Goal: Task Accomplishment & Management: Use online tool/utility

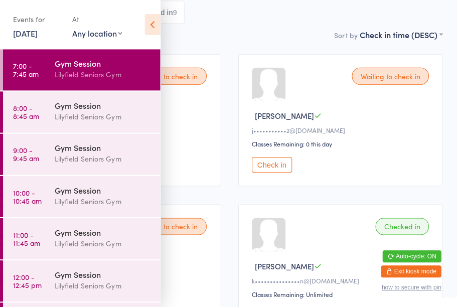
click at [72, 108] on div "Gym Session" at bounding box center [103, 105] width 97 height 11
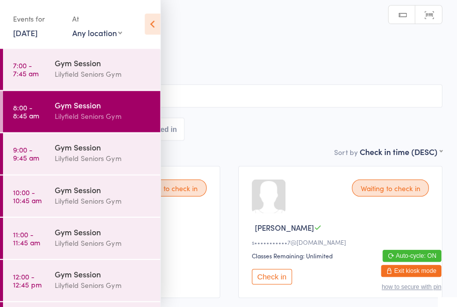
click at [153, 22] on icon at bounding box center [153, 24] width 16 height 21
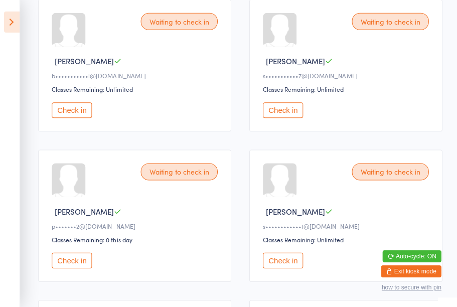
scroll to position [167, 0]
click at [287, 263] on button "Check in" at bounding box center [282, 260] width 40 height 16
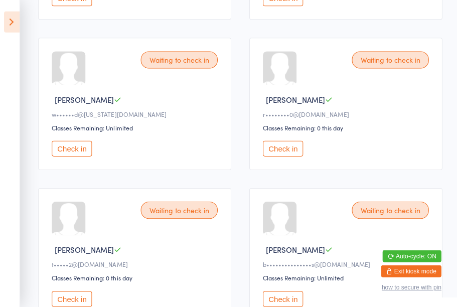
scroll to position [729, 0]
click at [71, 156] on button "Check in" at bounding box center [72, 148] width 40 height 16
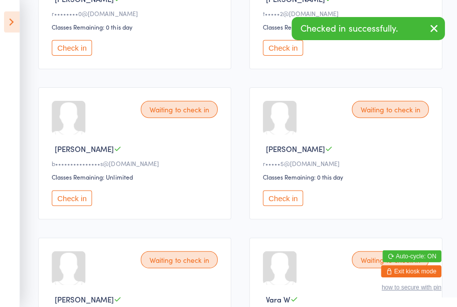
scroll to position [829, 0]
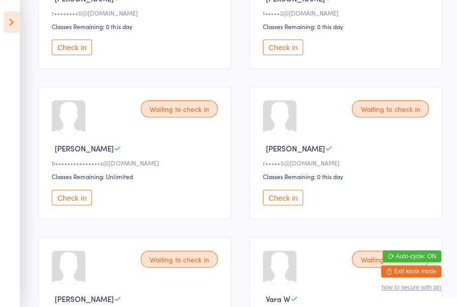
click at [76, 205] on button "Check in" at bounding box center [72, 198] width 40 height 16
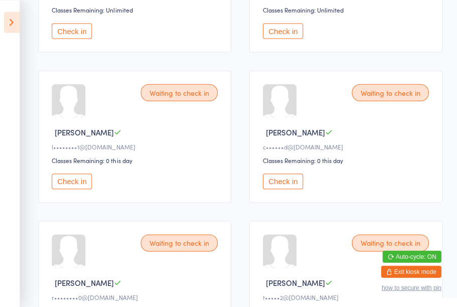
scroll to position [541, 0]
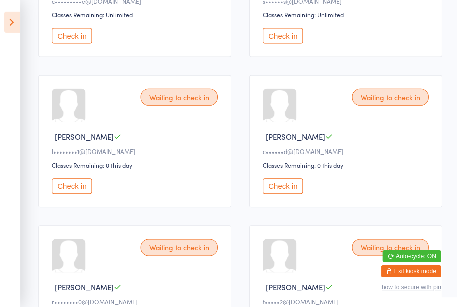
click at [73, 194] on button "Check in" at bounding box center [72, 186] width 40 height 16
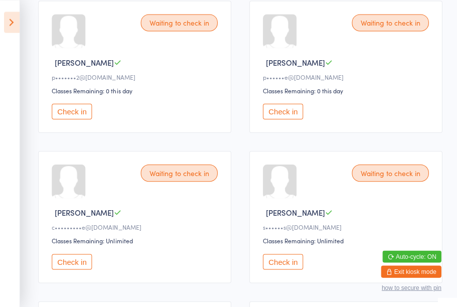
click at [288, 119] on button "Check in" at bounding box center [282, 111] width 40 height 16
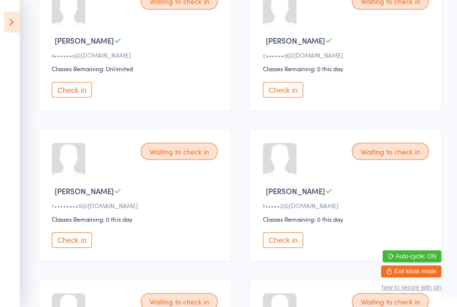
scroll to position [488, 0]
click at [72, 247] on button "Check in" at bounding box center [72, 239] width 40 height 16
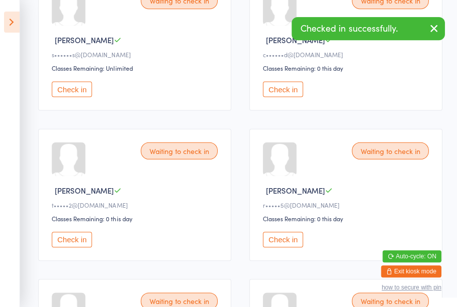
click at [81, 247] on button "Check in" at bounding box center [72, 239] width 40 height 16
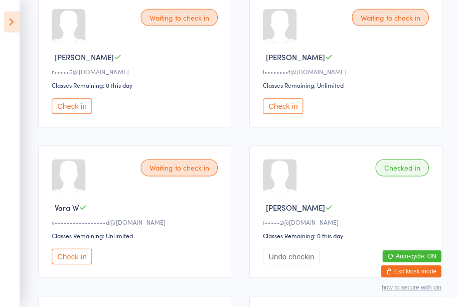
scroll to position [623, 0]
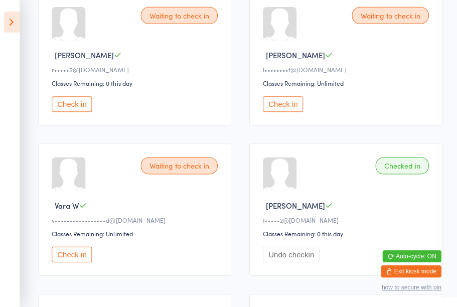
click at [284, 106] on div "Waiting to check in [PERSON_NAME] W l••••••••t@[DOMAIN_NAME] Classes Remaining:…" at bounding box center [345, 59] width 193 height 132
click at [287, 112] on button "Check in" at bounding box center [282, 104] width 40 height 16
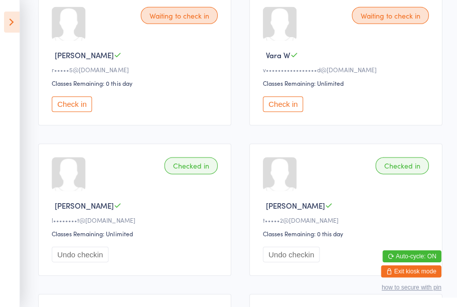
click at [82, 112] on button "Check in" at bounding box center [72, 104] width 40 height 16
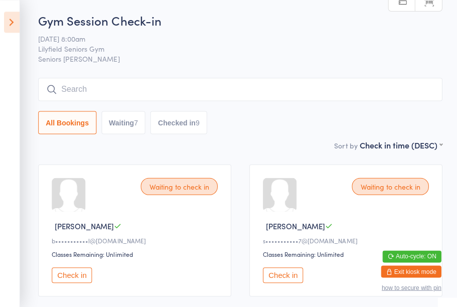
scroll to position [0, 0]
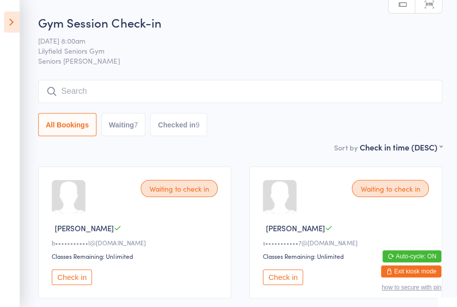
click at [292, 283] on button "Check in" at bounding box center [282, 277] width 40 height 16
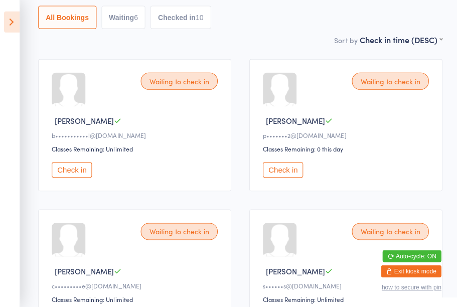
scroll to position [107, 0]
click at [283, 174] on button "Check in" at bounding box center [282, 170] width 40 height 16
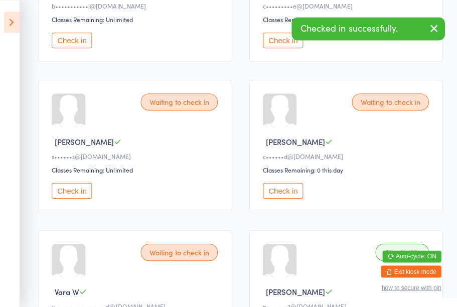
scroll to position [236, 0]
click at [283, 198] on button "Check in" at bounding box center [282, 191] width 40 height 16
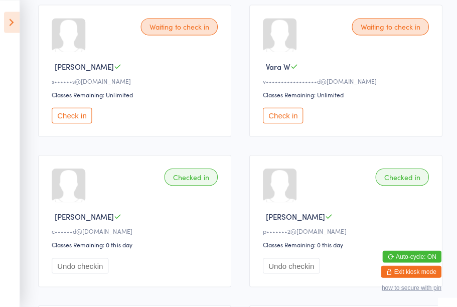
scroll to position [312, 0]
click at [14, 24] on icon at bounding box center [12, 22] width 16 height 21
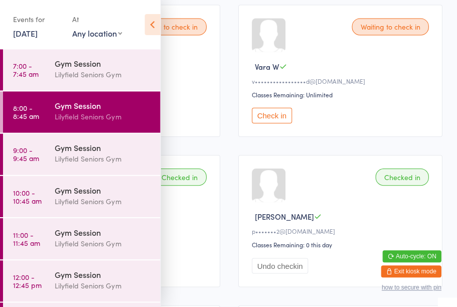
click at [86, 159] on div "Lilyfield Seniors Gym" at bounding box center [103, 159] width 97 height 12
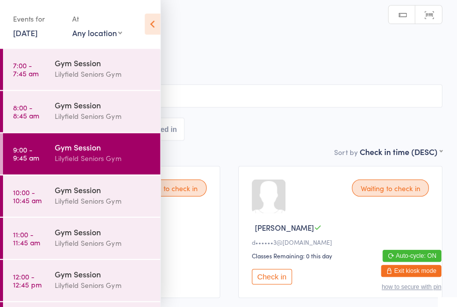
click at [154, 21] on icon at bounding box center [153, 24] width 16 height 21
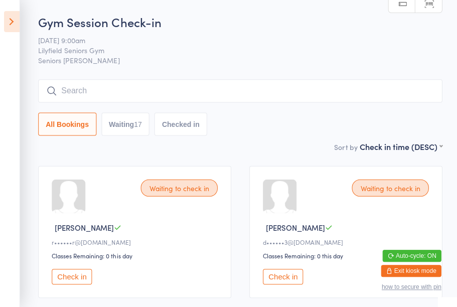
click at [284, 276] on button "Check in" at bounding box center [282, 277] width 40 height 16
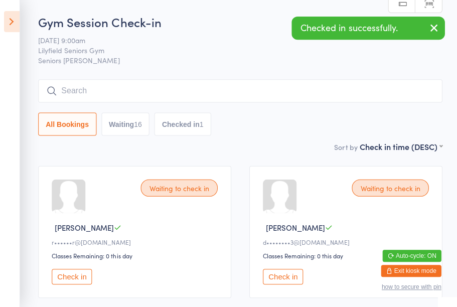
click at [280, 279] on button "Check in" at bounding box center [282, 277] width 40 height 16
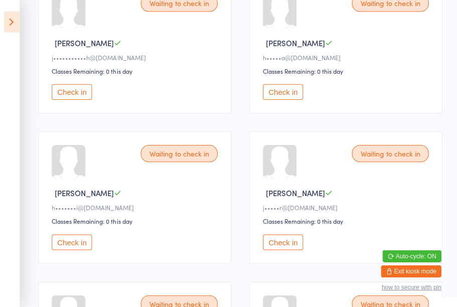
scroll to position [335, 0]
click at [83, 250] on button "Check in" at bounding box center [72, 242] width 40 height 16
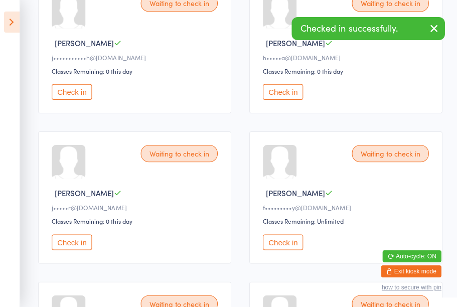
click at [175, 237] on div "Waiting to check in [PERSON_NAME]•••••r@[DOMAIN_NAME] Classes Remaining: 0 this…" at bounding box center [134, 197] width 193 height 132
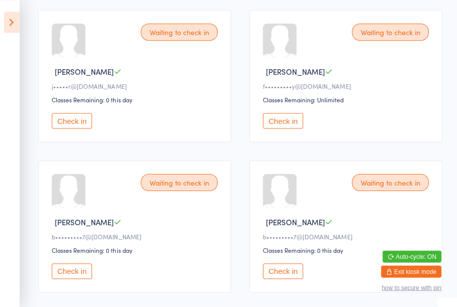
scroll to position [456, 0]
click at [72, 278] on button "Check in" at bounding box center [72, 271] width 40 height 16
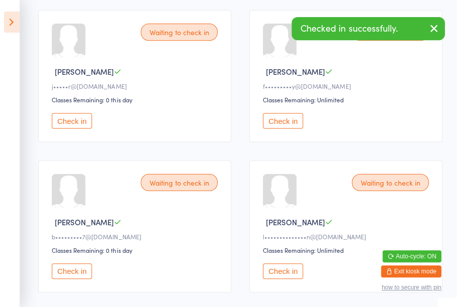
click at [81, 278] on button "Check in" at bounding box center [72, 271] width 40 height 16
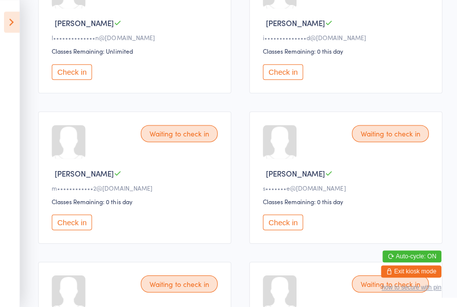
scroll to position [655, 0]
click at [281, 230] on button "Check in" at bounding box center [282, 222] width 40 height 16
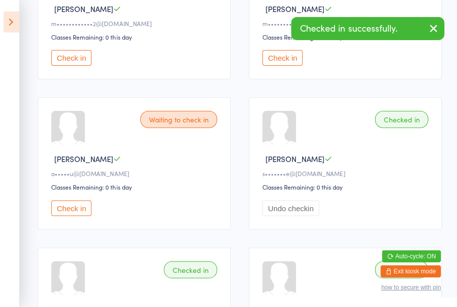
scroll to position [819, 0]
click at [71, 216] on button "Check in" at bounding box center [72, 208] width 40 height 16
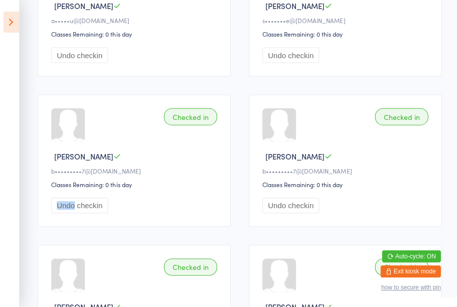
scroll to position [971, 0]
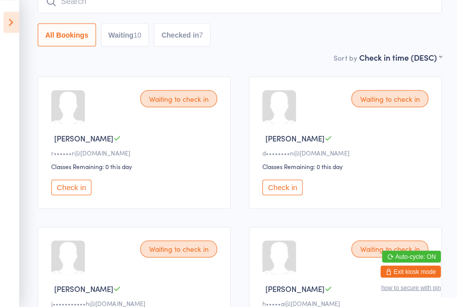
scroll to position [89, 0]
click at [284, 195] on button "Check in" at bounding box center [282, 188] width 40 height 16
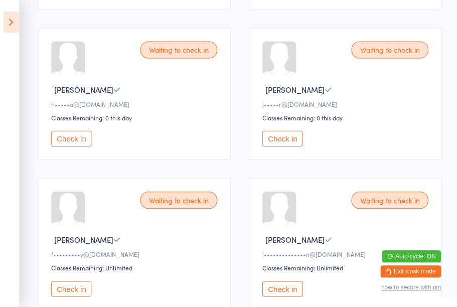
scroll to position [290, 0]
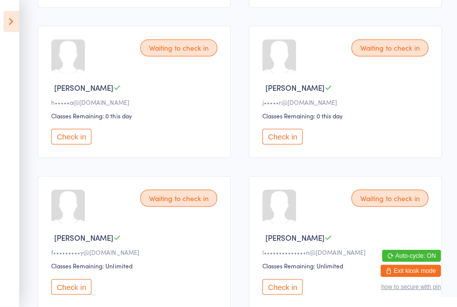
click at [281, 145] on button "Check in" at bounding box center [282, 137] width 40 height 16
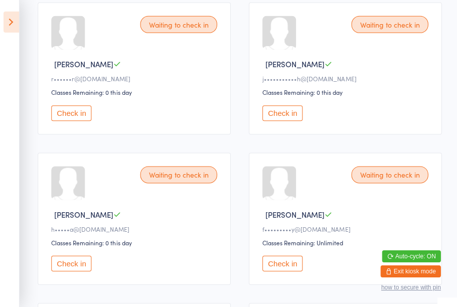
scroll to position [154, 0]
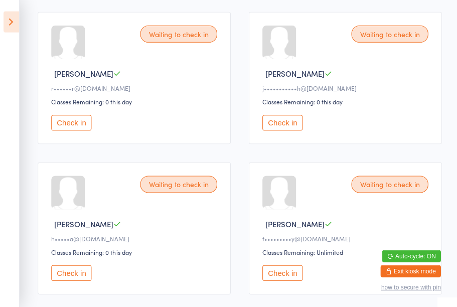
click at [75, 126] on button "Check in" at bounding box center [72, 123] width 40 height 16
click at [77, 126] on button "Check in" at bounding box center [72, 123] width 40 height 16
click at [72, 280] on button "Check in" at bounding box center [72, 273] width 40 height 16
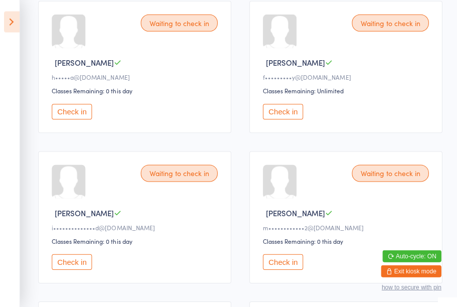
scroll to position [165, 0]
click at [298, 118] on button "Check in" at bounding box center [282, 112] width 40 height 16
click at [73, 269] on button "Check in" at bounding box center [72, 262] width 40 height 16
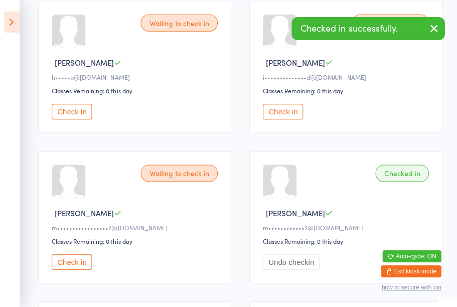
click at [291, 114] on button "Check in" at bounding box center [282, 112] width 40 height 16
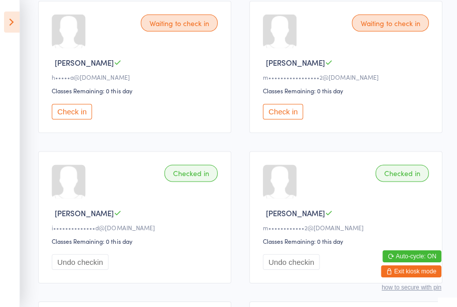
click at [354, 173] on div "Checked in [PERSON_NAME] m••••••••••••2@[DOMAIN_NAME] Classes Remaining: 0 this…" at bounding box center [345, 217] width 193 height 132
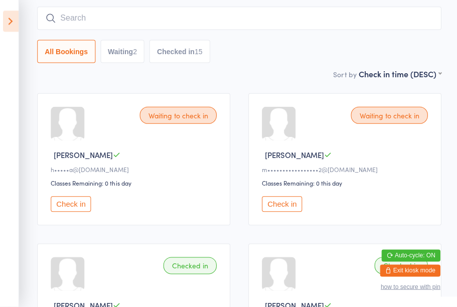
scroll to position [73, 0]
click at [285, 207] on button "Check in" at bounding box center [282, 204] width 40 height 16
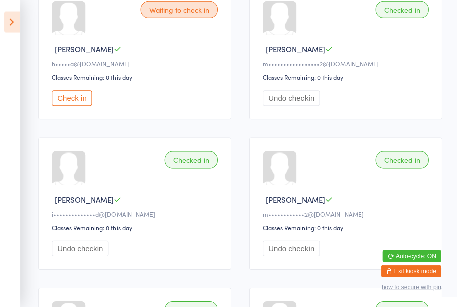
scroll to position [179, 0]
click at [71, 104] on button "Check in" at bounding box center [72, 98] width 40 height 16
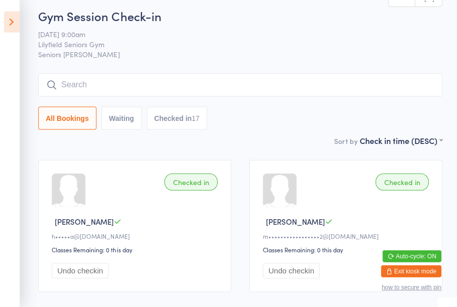
scroll to position [0, 0]
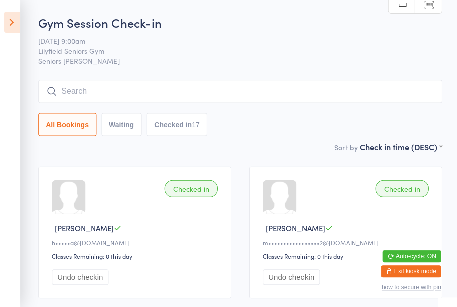
click at [11, 27] on icon at bounding box center [12, 22] width 16 height 21
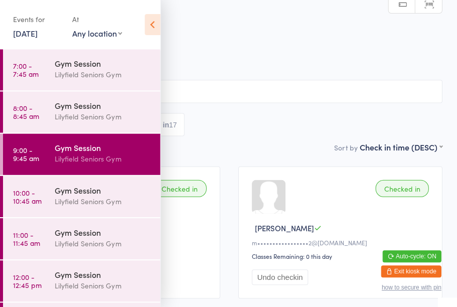
click at [53, 194] on link "10:00 - 10:45 am Gym Session [PERSON_NAME] Seniors Gym" at bounding box center [81, 196] width 157 height 41
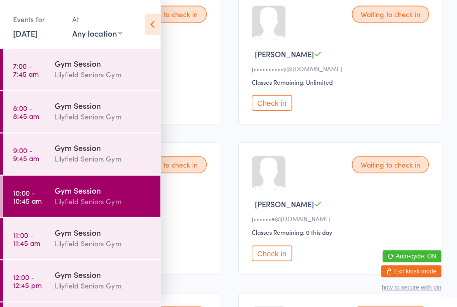
scroll to position [774, 0]
click at [271, 261] on button "Check in" at bounding box center [271, 253] width 40 height 16
click at [194, 258] on div "Waiting to check in [PERSON_NAME] m••••••••••1@[DOMAIN_NAME] Classes Remaining:…" at bounding box center [118, 209] width 204 height 132
click at [41, 173] on link "9:00 - 9:45 am Gym Session [PERSON_NAME] Seniors Gym" at bounding box center [81, 153] width 157 height 41
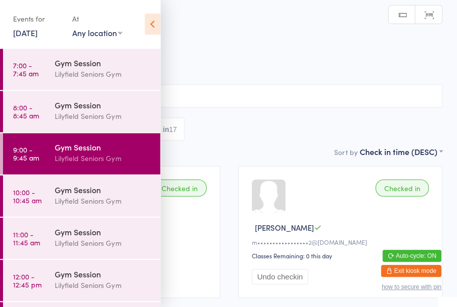
click at [145, 26] on icon at bounding box center [153, 24] width 16 height 21
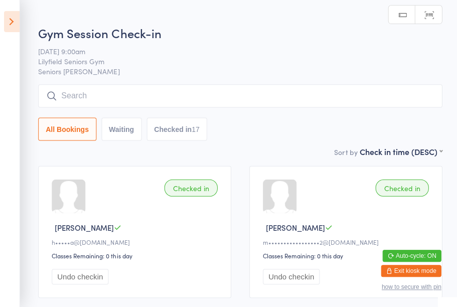
click at [155, 23] on html "You have now entered Kiosk Mode. Members will be able to check themselves in us…" at bounding box center [228, 153] width 457 height 307
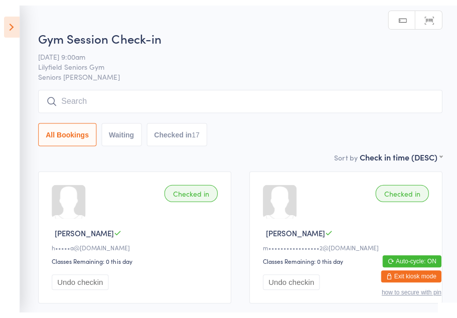
scroll to position [1, 0]
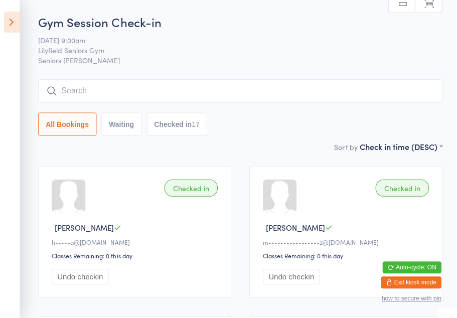
click at [9, 19] on icon at bounding box center [12, 22] width 16 height 21
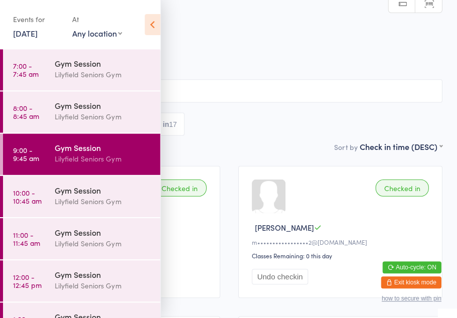
click at [39, 206] on link "10:00 - 10:45 am Gym Session [PERSON_NAME] Seniors Gym" at bounding box center [81, 196] width 157 height 41
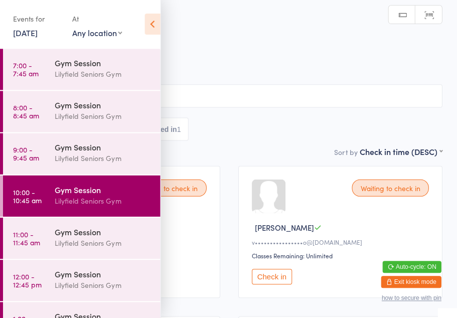
click at [43, 108] on link "8:00 - 8:45 am Gym Session [PERSON_NAME] Seniors Gym" at bounding box center [81, 111] width 157 height 41
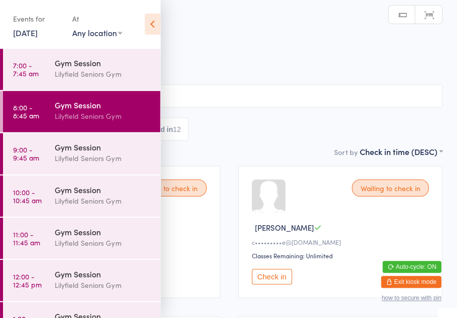
click at [158, 27] on icon at bounding box center [153, 24] width 16 height 21
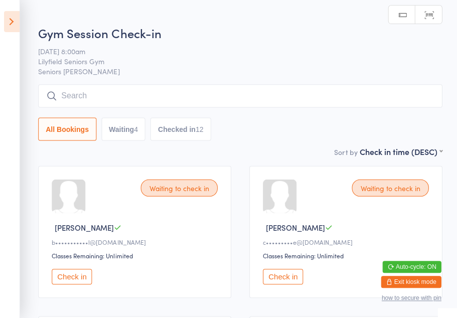
click at [122, 139] on button "Waiting 4" at bounding box center [123, 129] width 44 height 23
select select "0"
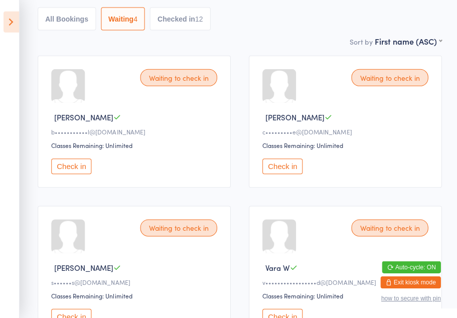
scroll to position [110, 0]
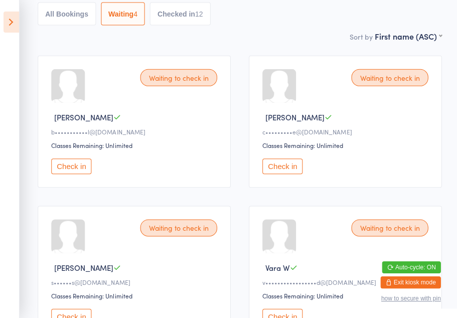
click at [285, 172] on button "Check in" at bounding box center [282, 167] width 40 height 16
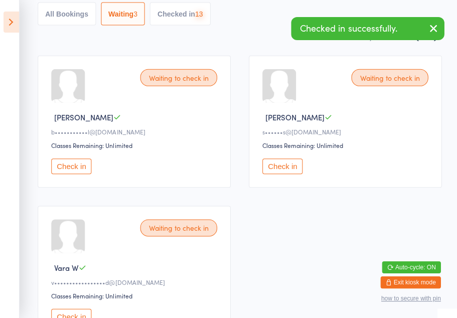
click at [294, 174] on button "Check in" at bounding box center [282, 167] width 40 height 16
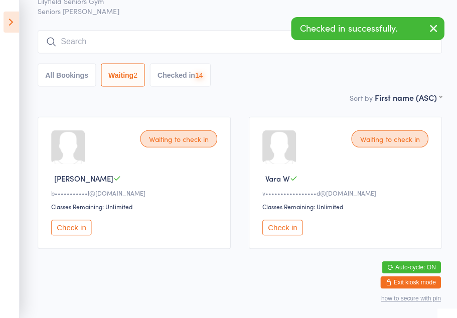
scroll to position [52, 0]
click at [284, 228] on button "Check in" at bounding box center [282, 227] width 40 height 16
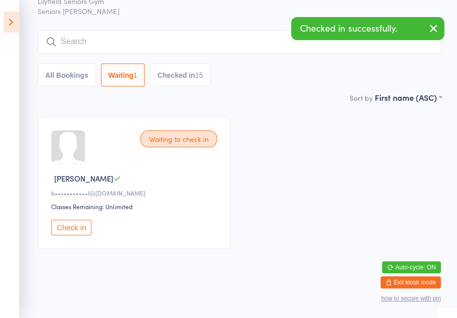
click at [4, 20] on icon at bounding box center [12, 22] width 16 height 21
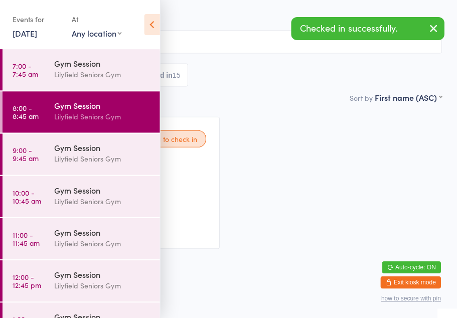
click at [52, 194] on link "10:00 - 10:45 am Gym Session [PERSON_NAME] Seniors Gym" at bounding box center [81, 196] width 157 height 41
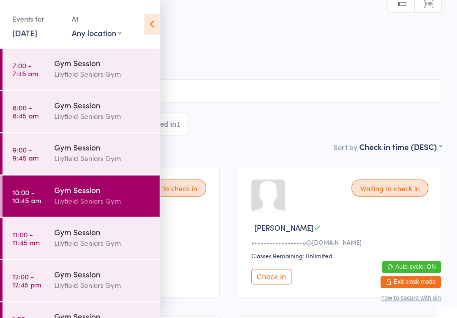
click at [154, 27] on icon at bounding box center [153, 24] width 16 height 21
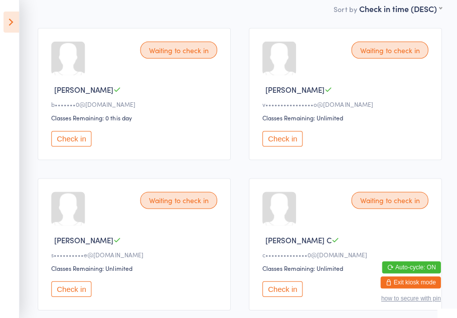
scroll to position [139, 0]
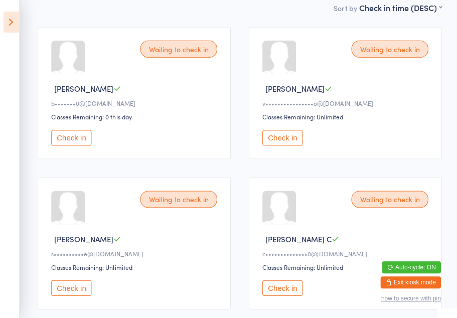
click at [73, 146] on button "Check in" at bounding box center [72, 138] width 40 height 16
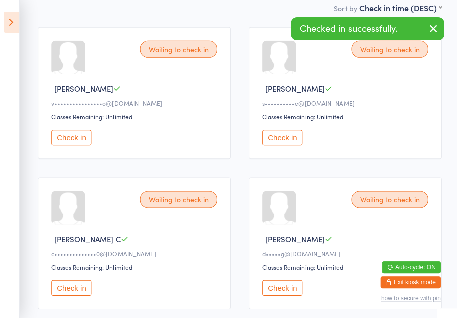
click at [287, 293] on button "Check in" at bounding box center [282, 288] width 40 height 16
click at [284, 296] on button "Check in" at bounding box center [282, 288] width 40 height 16
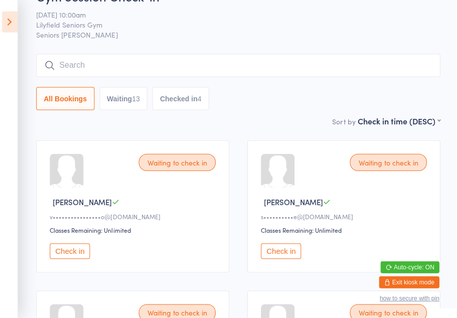
scroll to position [26, 0]
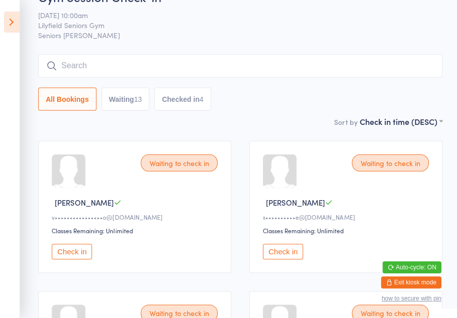
click at [81, 95] on button "All Bookings" at bounding box center [67, 98] width 58 height 23
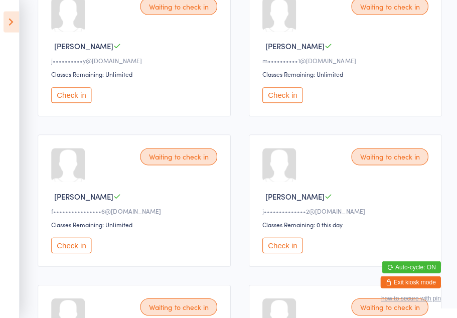
scroll to position [632, 0]
click at [288, 253] on button "Check in" at bounding box center [282, 245] width 40 height 16
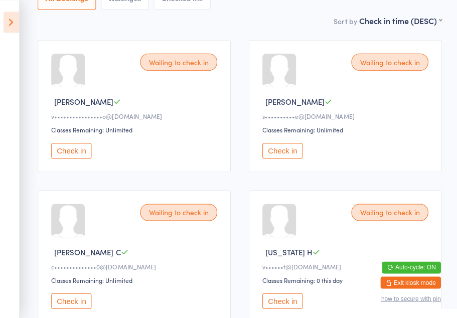
scroll to position [126, 0]
click at [70, 159] on button "Check in" at bounding box center [72, 151] width 40 height 16
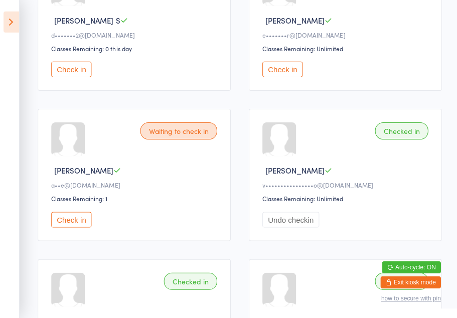
scroll to position [807, 0]
click at [75, 227] on button "Check in" at bounding box center [72, 220] width 40 height 16
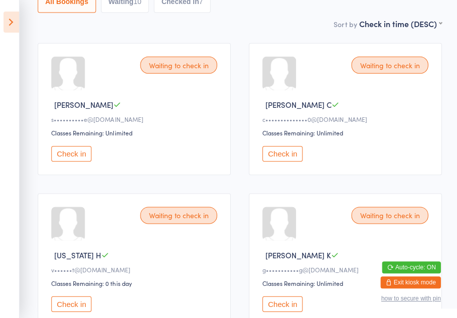
scroll to position [122, 0]
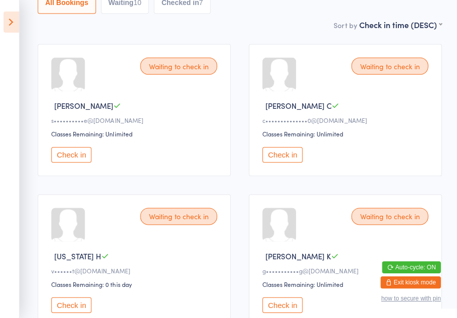
click at [285, 159] on button "Check in" at bounding box center [282, 155] width 40 height 16
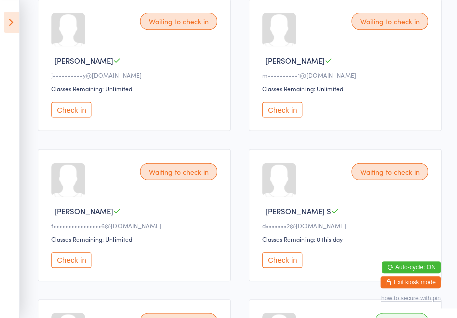
scroll to position [467, 0]
click at [274, 267] on button "Check in" at bounding box center [282, 260] width 40 height 16
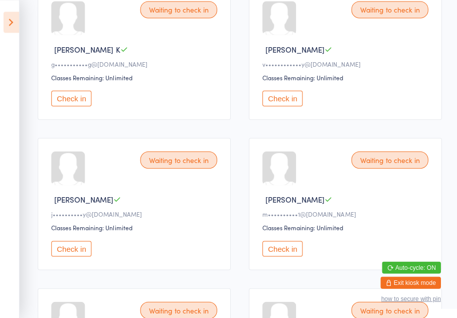
scroll to position [327, 0]
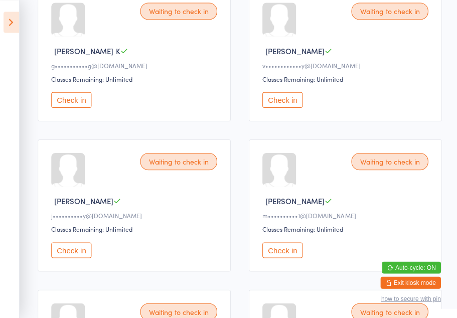
click at [73, 97] on div "Waiting to check in [PERSON_NAME] K g•••••••••••g@[DOMAIN_NAME] Classes Remaini…" at bounding box center [134, 55] width 193 height 132
click at [73, 107] on button "Check in" at bounding box center [72, 100] width 40 height 16
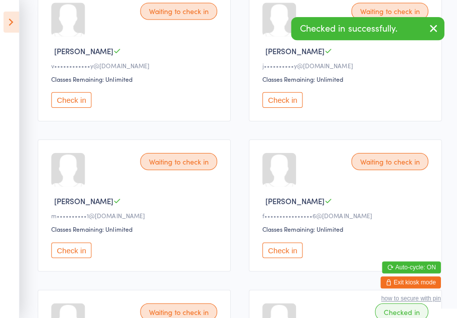
click at [288, 107] on button "Check in" at bounding box center [282, 100] width 40 height 16
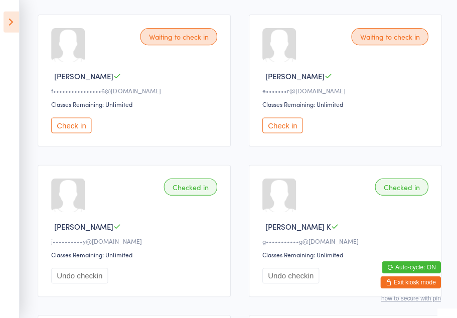
scroll to position [453, 0]
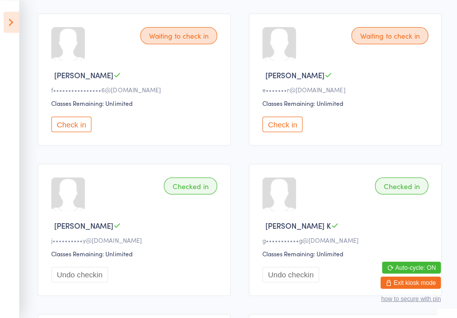
click at [191, 194] on div "Checked in" at bounding box center [190, 185] width 53 height 17
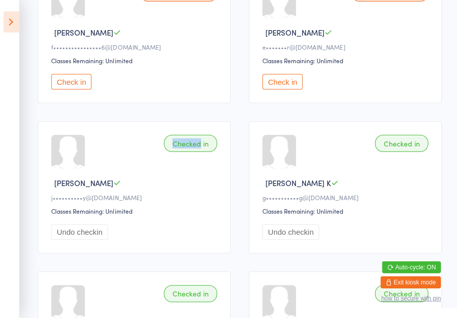
scroll to position [495, 0]
click at [189, 202] on div "j••••••••••y@[DOMAIN_NAME]" at bounding box center [136, 197] width 169 height 9
click at [193, 152] on div "Checked in" at bounding box center [190, 143] width 53 height 17
click at [84, 240] on button "Undo checkin" at bounding box center [80, 232] width 57 height 16
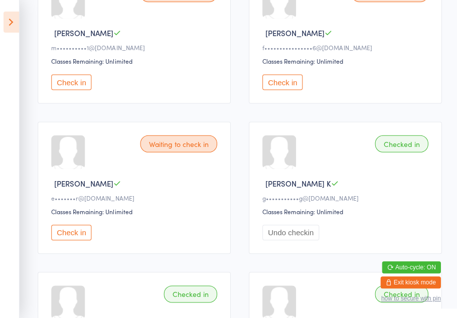
click at [72, 89] on button "Check in" at bounding box center [72, 82] width 40 height 16
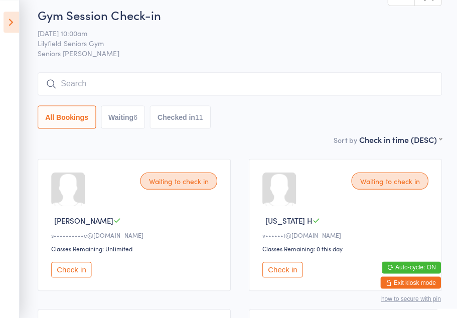
scroll to position [7, 0]
click at [76, 271] on button "Check in" at bounding box center [72, 270] width 40 height 16
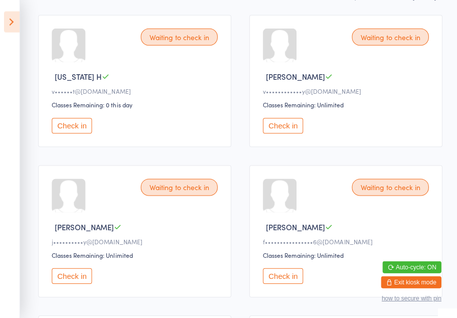
scroll to position [152, 0]
click at [393, 42] on div "Waiting to check in" at bounding box center [389, 36] width 77 height 17
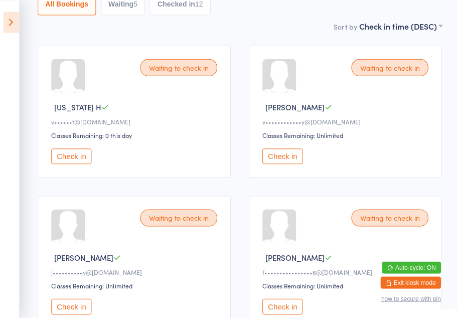
scroll to position [121, 0]
click at [281, 159] on button "Check in" at bounding box center [282, 156] width 40 height 16
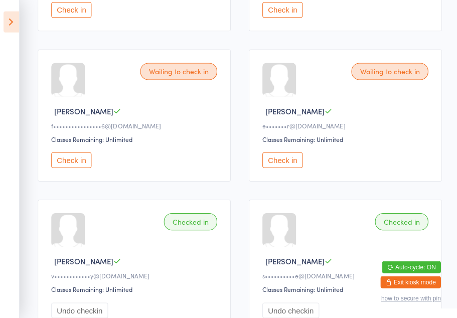
scroll to position [266, 0]
click at [289, 168] on button "Check in" at bounding box center [282, 161] width 40 height 16
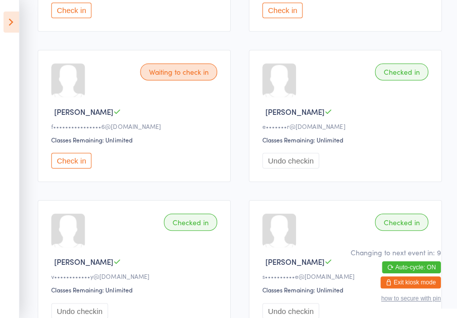
click at [17, 16] on icon at bounding box center [12, 22] width 16 height 21
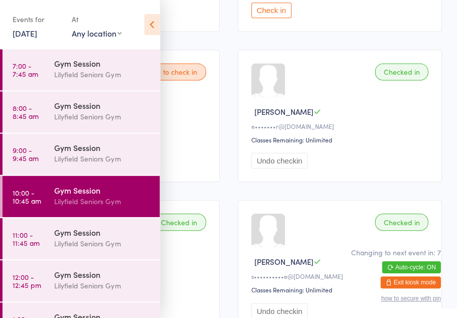
click at [92, 234] on div "Gym Session" at bounding box center [103, 231] width 97 height 11
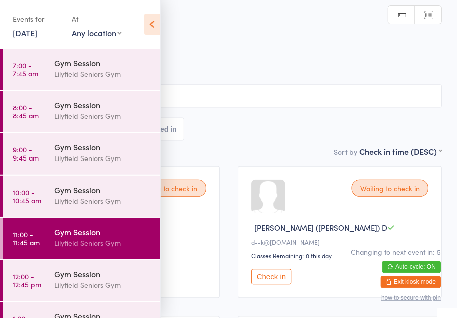
click at [151, 20] on icon at bounding box center [153, 24] width 16 height 21
click at [152, 24] on icon at bounding box center [153, 24] width 16 height 21
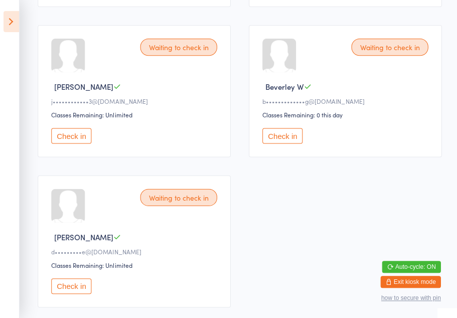
scroll to position [891, 0]
click at [287, 144] on button "Check in" at bounding box center [282, 136] width 40 height 16
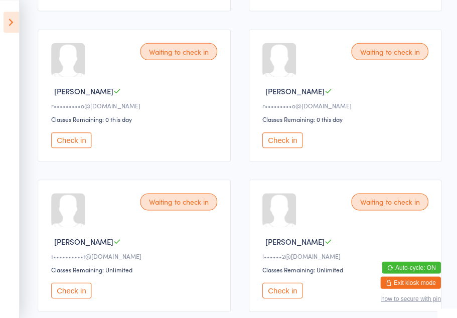
scroll to position [586, 0]
click at [376, 211] on div "Waiting to check in" at bounding box center [389, 202] width 77 height 17
click at [385, 211] on div "Waiting to check in" at bounding box center [389, 202] width 77 height 17
click at [289, 299] on button "Check in" at bounding box center [282, 291] width 40 height 16
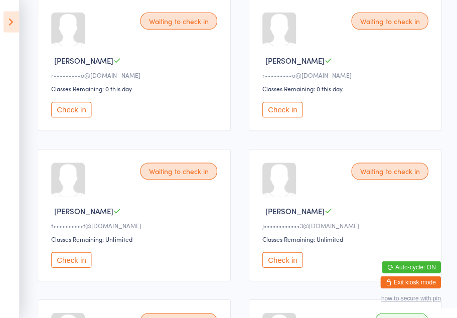
scroll to position [617, 0]
click at [274, 267] on button "Check in" at bounding box center [282, 260] width 40 height 16
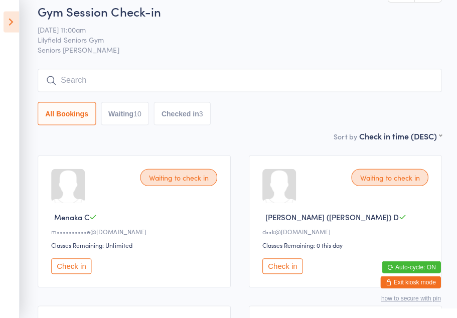
scroll to position [0, 0]
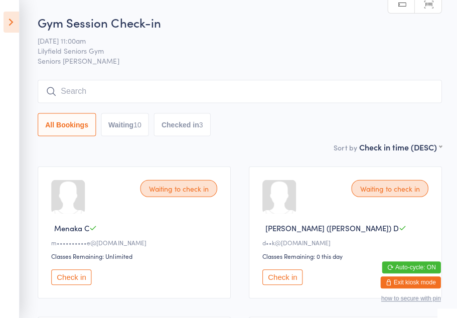
click at [281, 285] on button "Check in" at bounding box center [282, 277] width 40 height 16
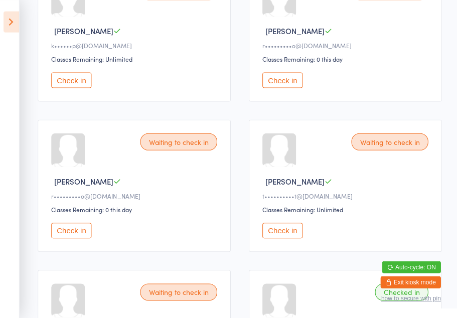
scroll to position [496, 0]
click at [286, 238] on button "Check in" at bounding box center [282, 231] width 40 height 16
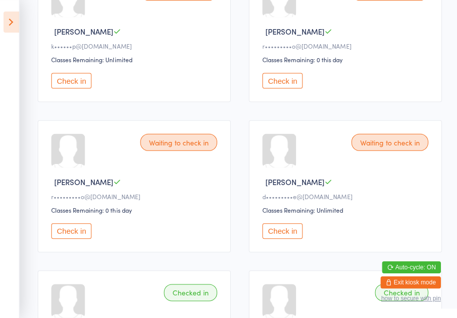
click at [71, 88] on button "Check in" at bounding box center [72, 81] width 40 height 16
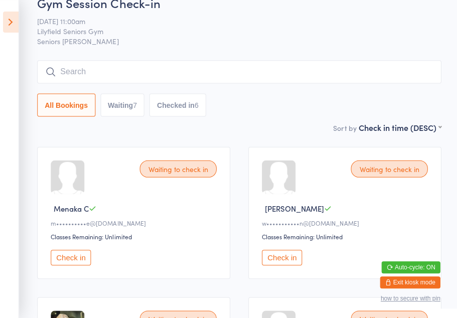
scroll to position [0, 0]
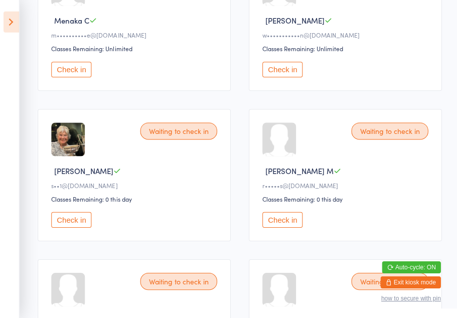
click at [77, 71] on button "Check in" at bounding box center [72, 70] width 40 height 16
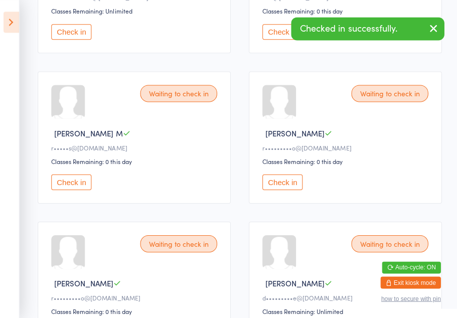
scroll to position [293, 0]
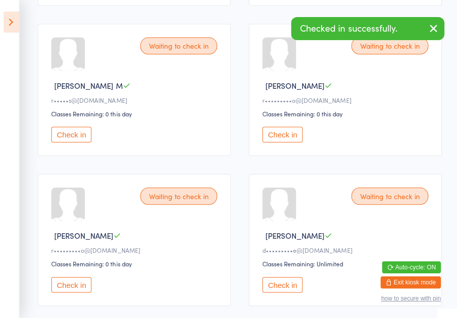
click at [77, 292] on button "Check in" at bounding box center [72, 284] width 40 height 16
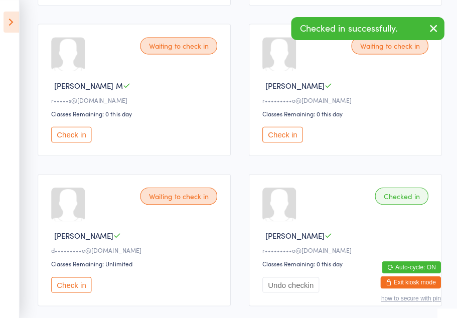
click at [295, 142] on button "Check in" at bounding box center [282, 134] width 40 height 16
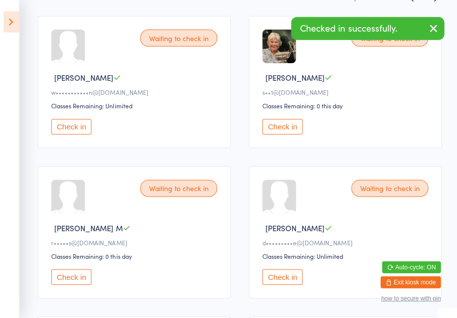
scroll to position [150, 0]
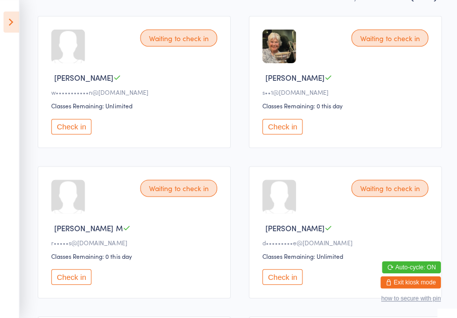
click at [298, 134] on button "Check in" at bounding box center [282, 127] width 40 height 16
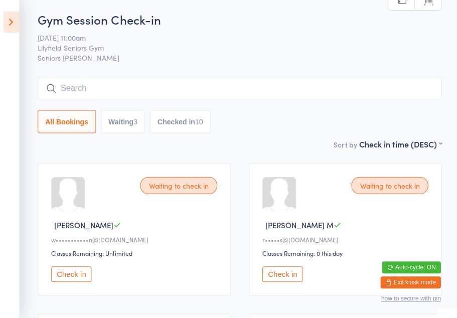
scroll to position [0, 0]
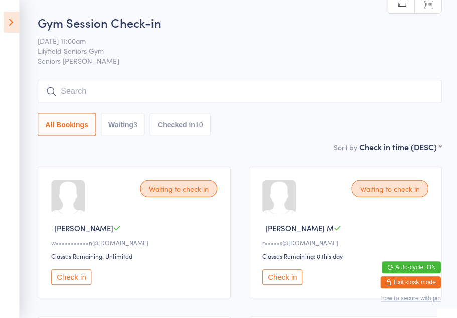
click at [12, 18] on icon at bounding box center [12, 22] width 16 height 21
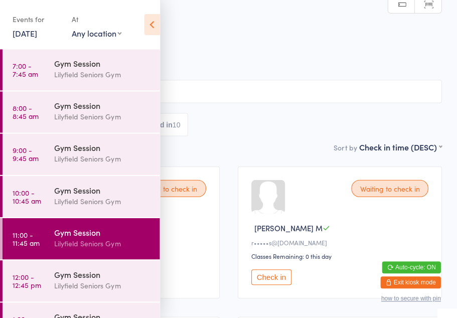
click at [64, 278] on div "Gym Session" at bounding box center [103, 273] width 97 height 11
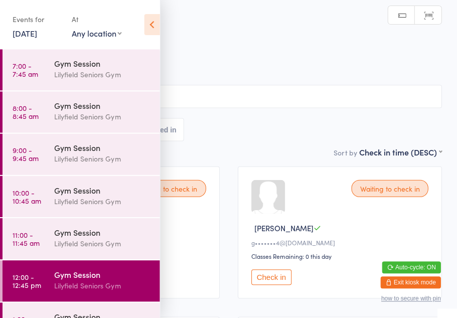
click at [146, 31] on icon at bounding box center [153, 24] width 16 height 21
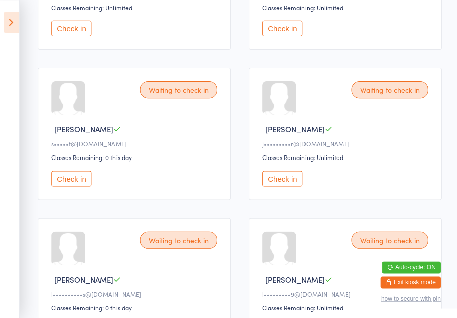
scroll to position [398, 0]
click at [72, 186] on button "Check in" at bounding box center [72, 179] width 40 height 16
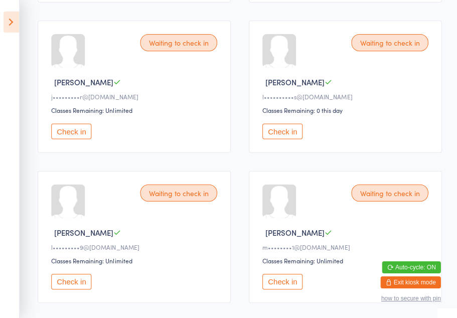
scroll to position [446, 0]
click at [73, 289] on button "Check in" at bounding box center [72, 281] width 40 height 16
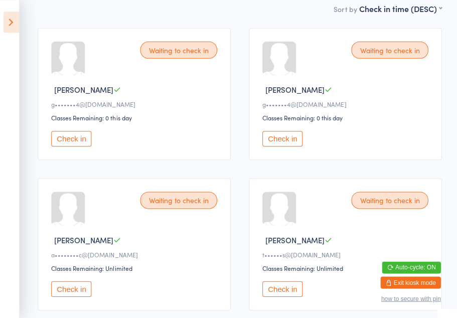
scroll to position [138, 0]
click at [72, 137] on button "Check in" at bounding box center [72, 138] width 40 height 16
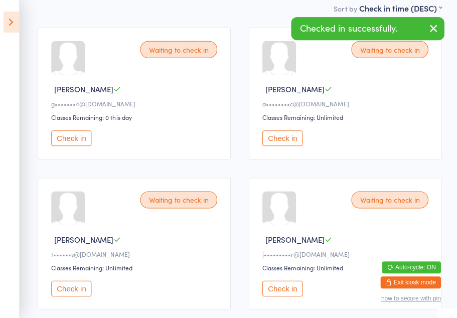
click at [288, 143] on button "Check in" at bounding box center [282, 138] width 40 height 16
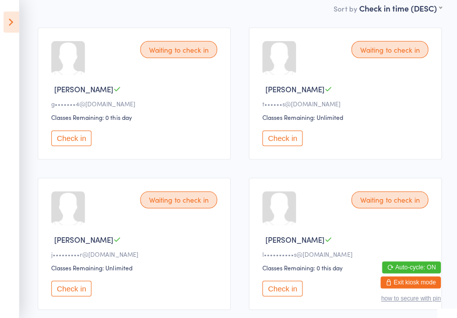
click at [70, 143] on button "Check in" at bounding box center [72, 138] width 40 height 16
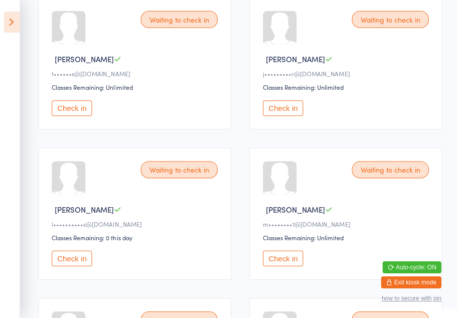
scroll to position [169, 0]
click at [280, 266] on button "Check in" at bounding box center [282, 258] width 40 height 16
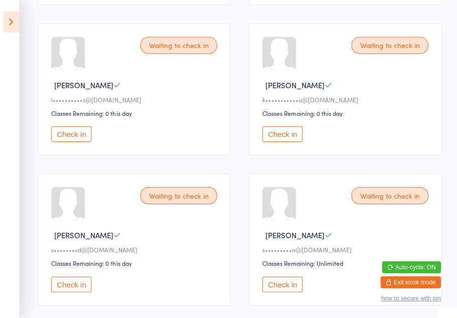
scroll to position [293, 0]
click at [280, 142] on button "Check in" at bounding box center [282, 134] width 40 height 16
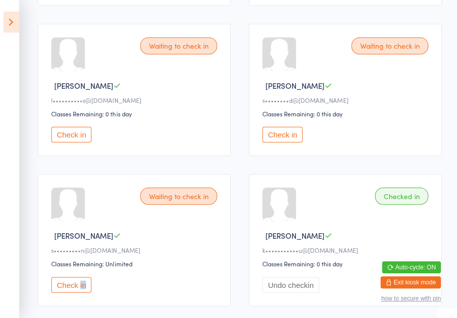
click at [69, 292] on button "Check in" at bounding box center [72, 284] width 40 height 16
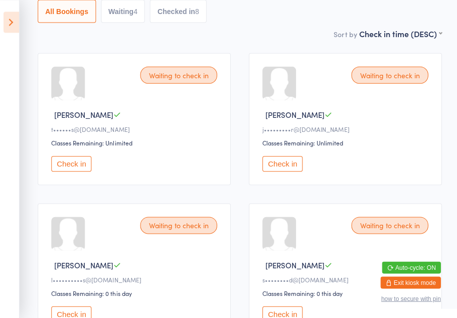
scroll to position [113, 0]
click at [284, 170] on button "Check in" at bounding box center [282, 164] width 40 height 16
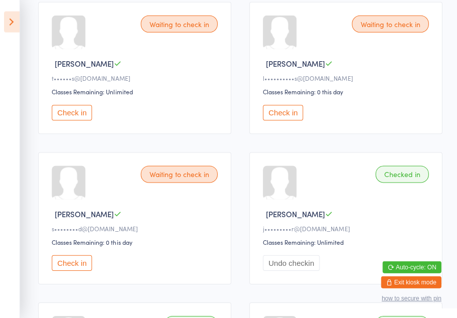
scroll to position [164, 0]
click at [70, 270] on button "Check in" at bounding box center [72, 263] width 40 height 16
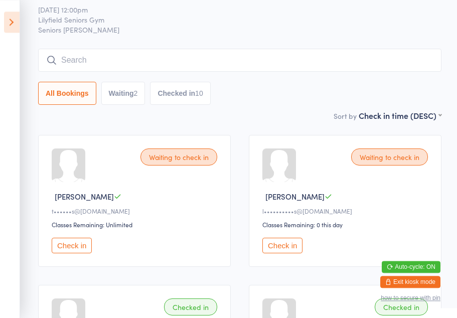
scroll to position [0, 0]
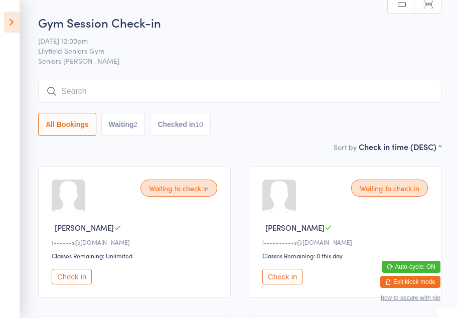
click at [9, 23] on icon at bounding box center [12, 22] width 16 height 21
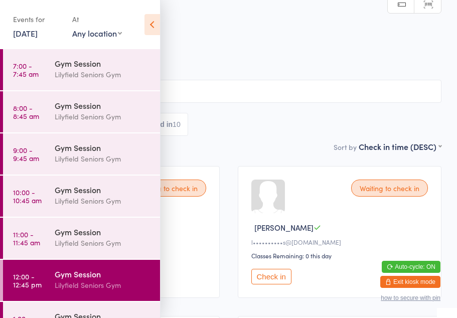
click at [39, 232] on time "11:00 - 11:45 am" at bounding box center [26, 238] width 27 height 16
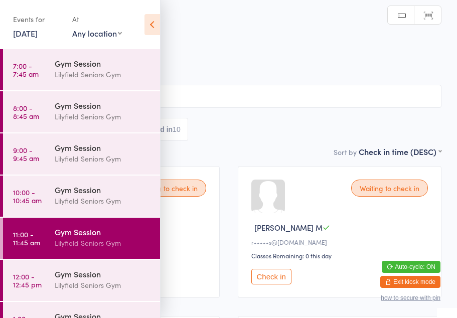
click at [39, 205] on link "10:00 - 10:45 am Gym Session [PERSON_NAME] Seniors Gym" at bounding box center [81, 196] width 157 height 41
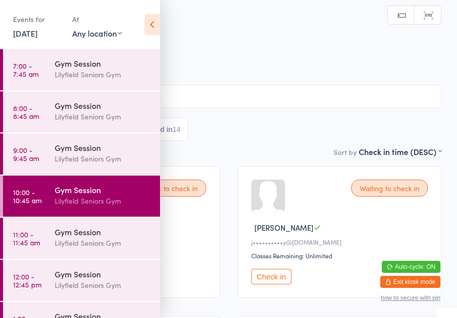
click at [48, 162] on link "9:00 - 9:45 am Gym Session [PERSON_NAME] Seniors Gym" at bounding box center [81, 153] width 157 height 41
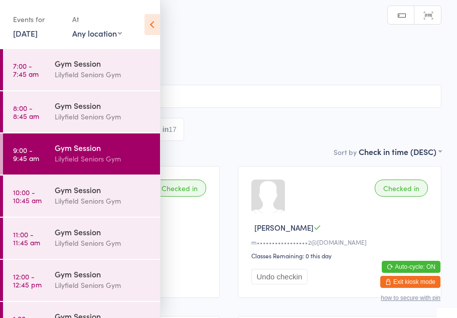
click at [50, 120] on link "8:00 - 8:45 am Gym Session [PERSON_NAME] Seniors Gym" at bounding box center [81, 111] width 157 height 41
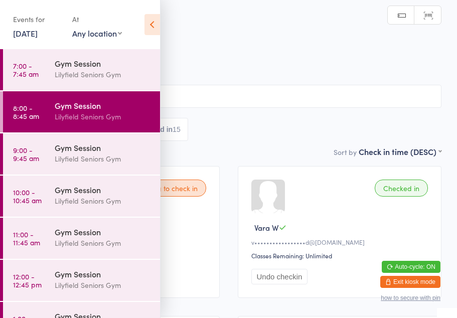
click at [48, 63] on link "7:00 - 7:45 am Gym Session [PERSON_NAME] Seniors Gym" at bounding box center [81, 69] width 157 height 41
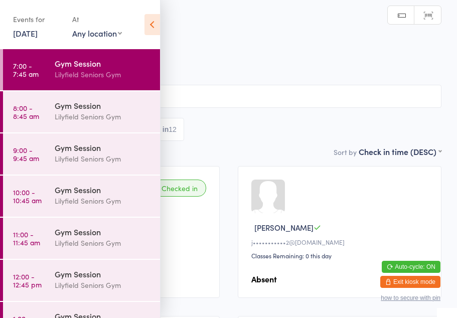
click at [52, 236] on link "11:00 - 11:45 am Gym Session [PERSON_NAME] Seniors Gym" at bounding box center [81, 238] width 157 height 41
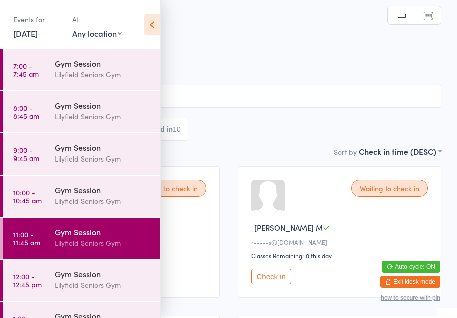
click at [37, 282] on time "12:00 - 12:45 pm" at bounding box center [27, 280] width 29 height 16
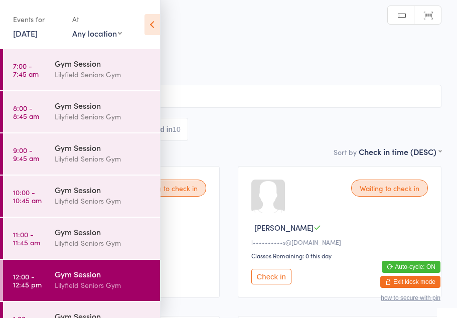
click at [152, 28] on icon at bounding box center [153, 24] width 16 height 21
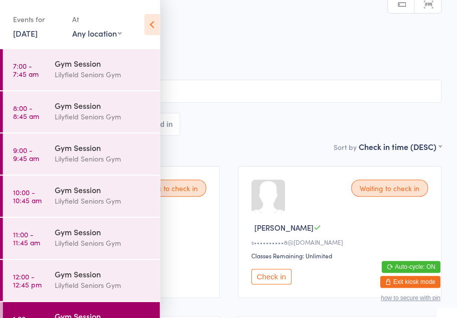
click at [337, 52] on span "Lilyfield Seniors Gym" at bounding box center [221, 51] width 410 height 10
click at [159, 30] on icon at bounding box center [153, 24] width 16 height 21
click at [150, 25] on icon at bounding box center [153, 24] width 16 height 21
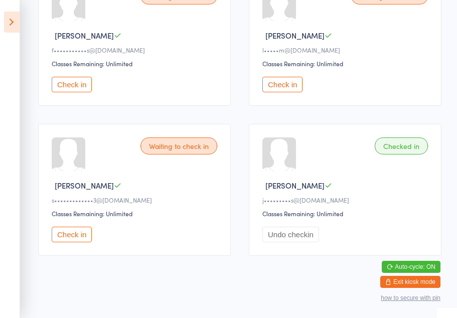
scroll to position [205, 0]
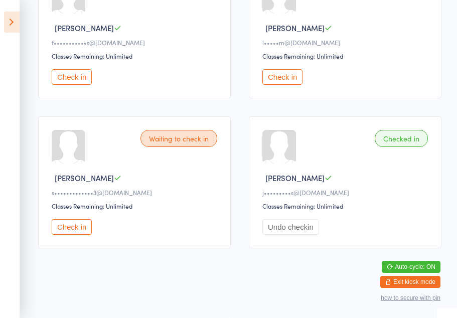
click at [74, 228] on button "Check in" at bounding box center [72, 227] width 40 height 16
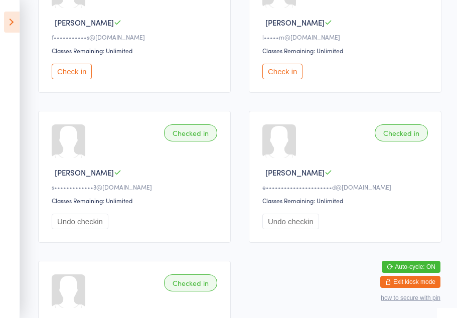
click at [73, 77] on button "Check in" at bounding box center [72, 72] width 40 height 16
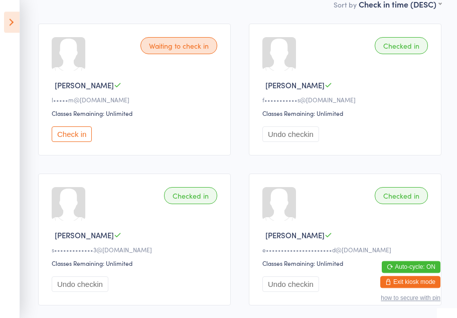
click at [71, 142] on button "Check in" at bounding box center [72, 134] width 40 height 16
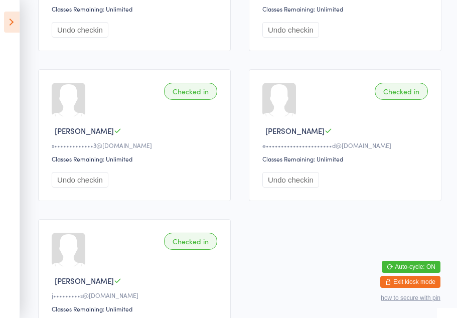
scroll to position [252, 0]
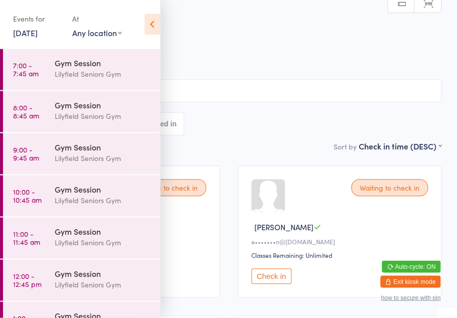
click at [335, 50] on span "Lilyfield Seniors Gym" at bounding box center [221, 51] width 410 height 10
click at [159, 14] on icon at bounding box center [153, 24] width 16 height 21
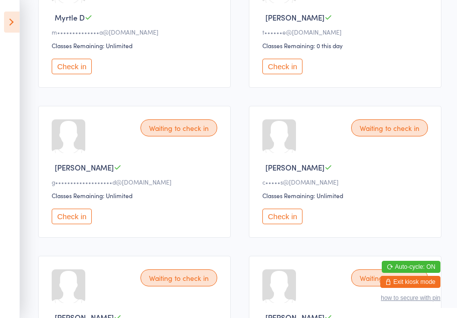
scroll to position [361, 0]
click at [180, 136] on div "Waiting to check in" at bounding box center [178, 127] width 77 height 17
click at [90, 224] on button "Check in" at bounding box center [72, 216] width 40 height 16
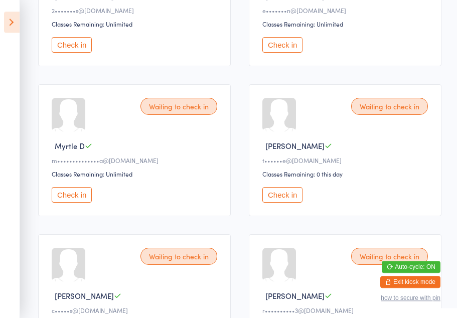
scroll to position [232, 0]
click at [287, 201] on button "Check in" at bounding box center [282, 195] width 40 height 16
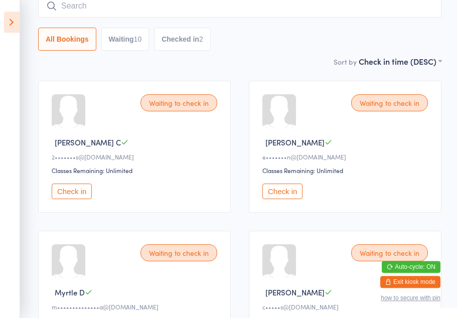
scroll to position [86, 0]
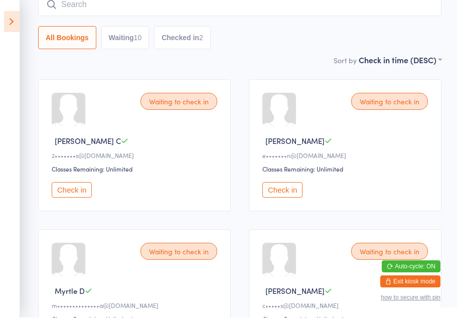
click at [289, 197] on button "Check in" at bounding box center [282, 191] width 40 height 16
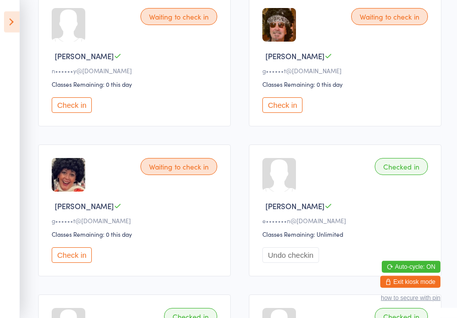
scroll to position [623, 0]
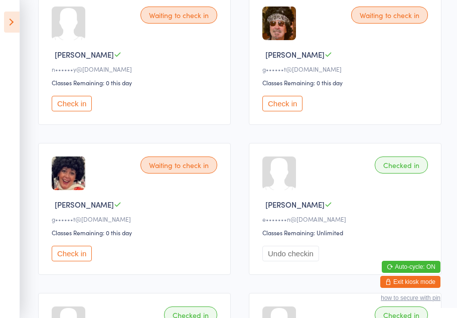
click at [71, 110] on button "Check in" at bounding box center [72, 104] width 40 height 16
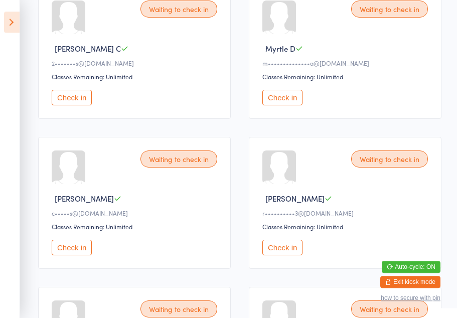
scroll to position [179, 0]
click at [289, 255] on button "Check in" at bounding box center [282, 248] width 40 height 16
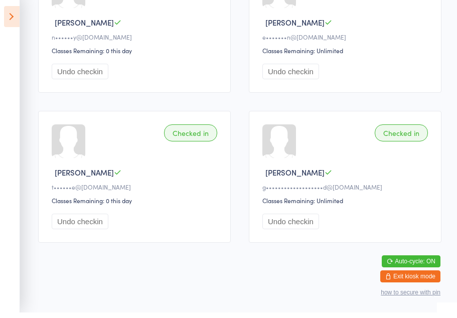
scroll to position [817, 0]
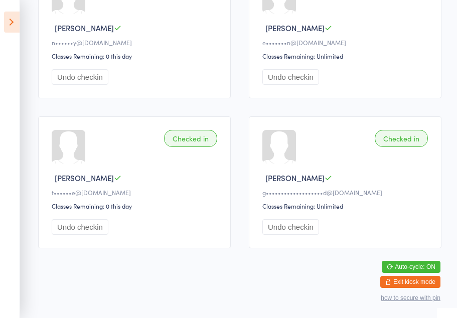
click at [9, 23] on icon at bounding box center [12, 22] width 16 height 21
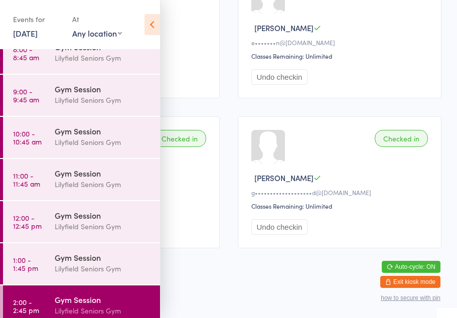
scroll to position [58, 0]
click at [92, 299] on div "Gym Session" at bounding box center [103, 300] width 97 height 11
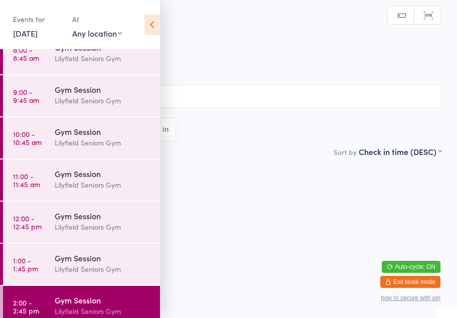
scroll to position [0, 0]
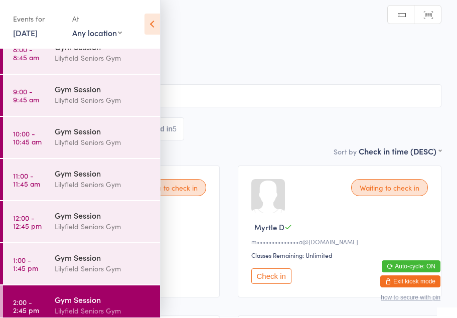
click at [271, 271] on div "Waiting to check in Myrtle D m••••••••••••••a@gmail.com Classes Remaining: Unli…" at bounding box center [340, 232] width 204 height 132
click at [276, 283] on button "Check in" at bounding box center [271, 277] width 40 height 16
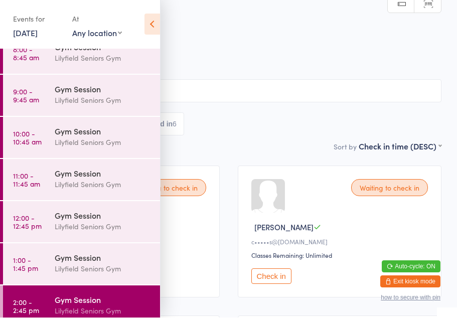
click at [151, 24] on icon at bounding box center [153, 24] width 16 height 21
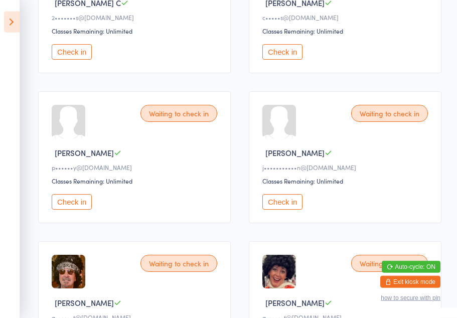
scroll to position [226, 0]
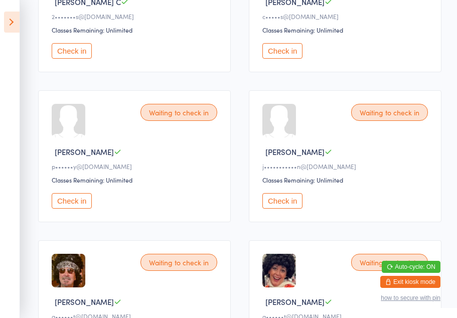
click at [64, 209] on button "Check in" at bounding box center [72, 201] width 40 height 16
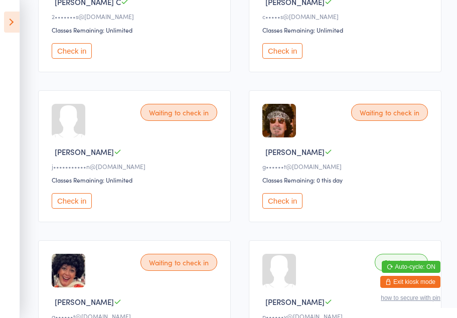
click at [193, 119] on div "Waiting to check in" at bounding box center [178, 112] width 77 height 17
click at [174, 120] on div "Waiting to check in" at bounding box center [178, 112] width 77 height 17
click at [69, 206] on button "Check in" at bounding box center [72, 201] width 40 height 16
